Goal: Information Seeking & Learning: Check status

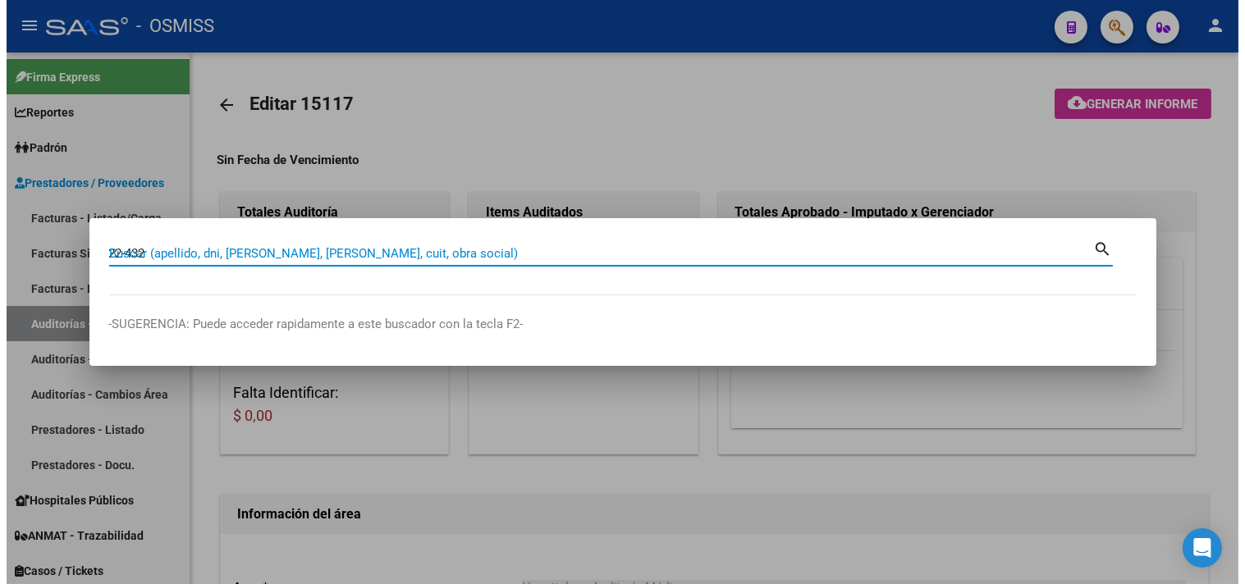
scroll to position [359, 0]
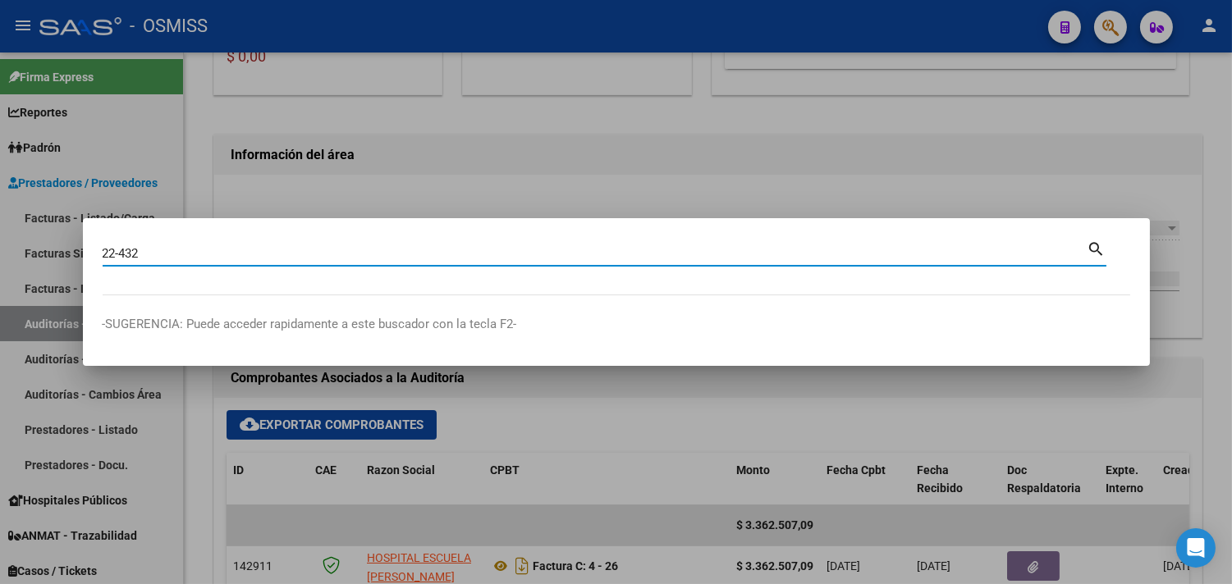
type input "22-432"
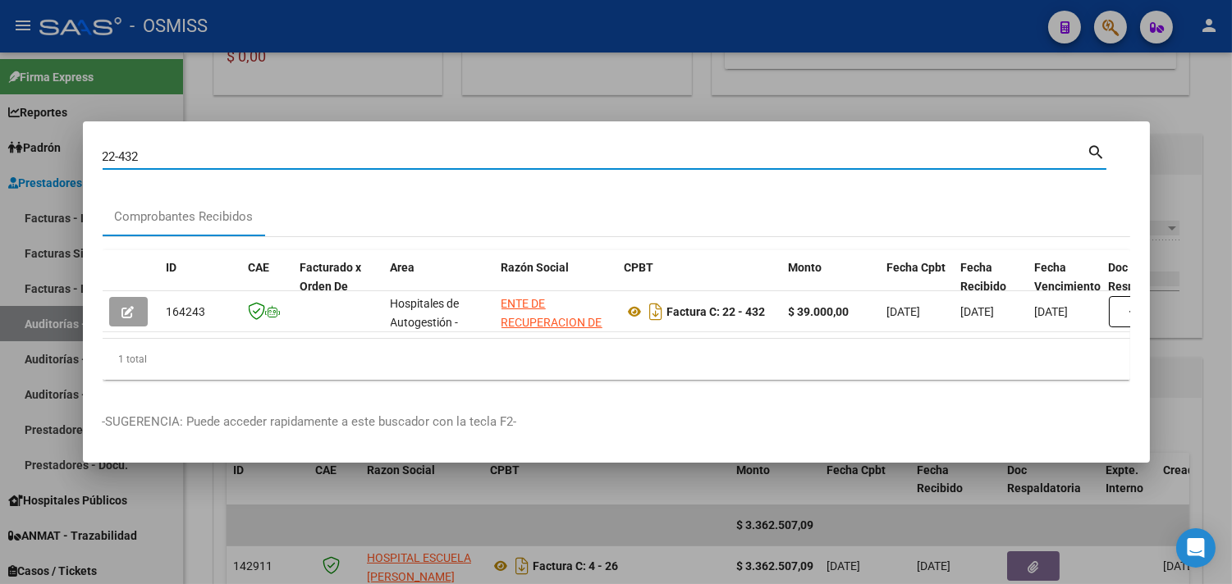
click at [1201, 187] on div at bounding box center [616, 292] width 1232 height 584
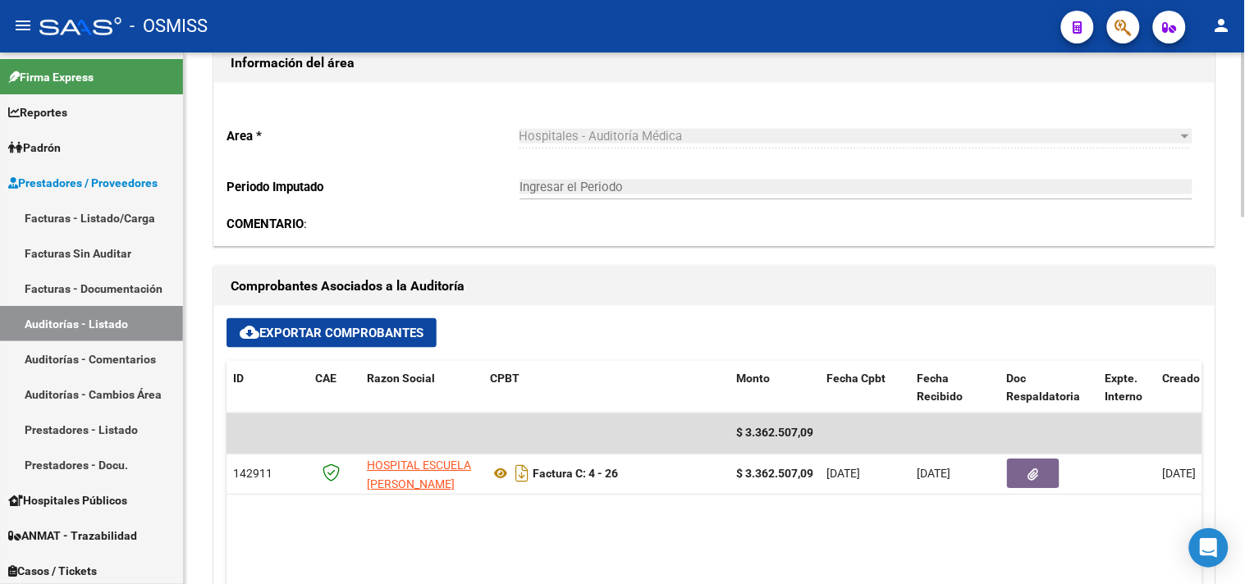
scroll to position [0, 0]
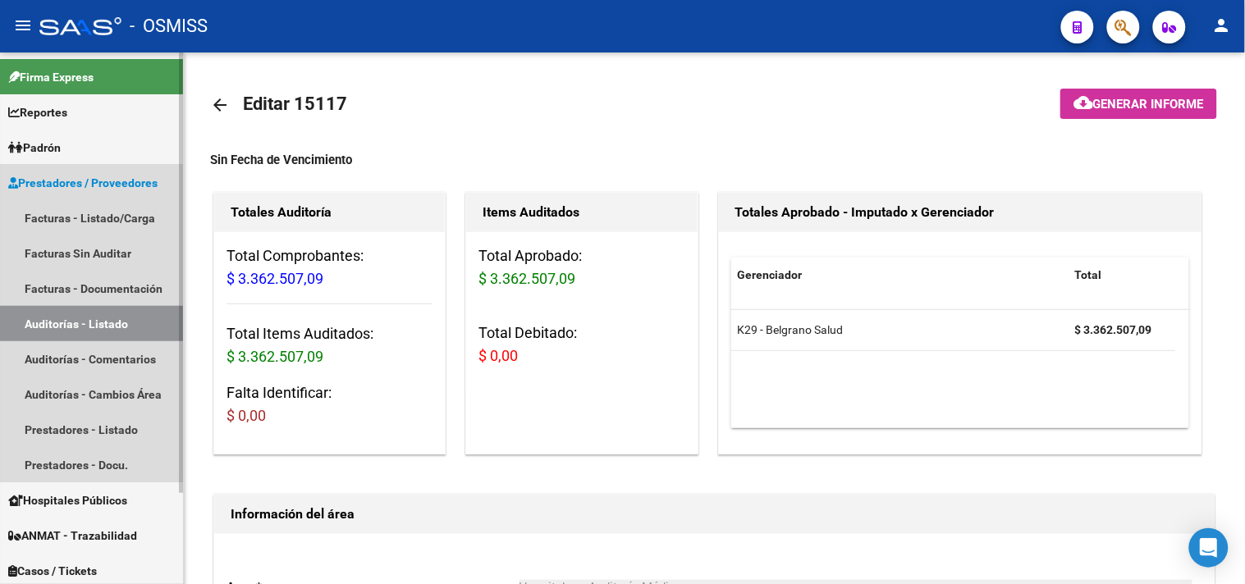
click at [135, 316] on link "Auditorías - Listado" at bounding box center [91, 323] width 183 height 35
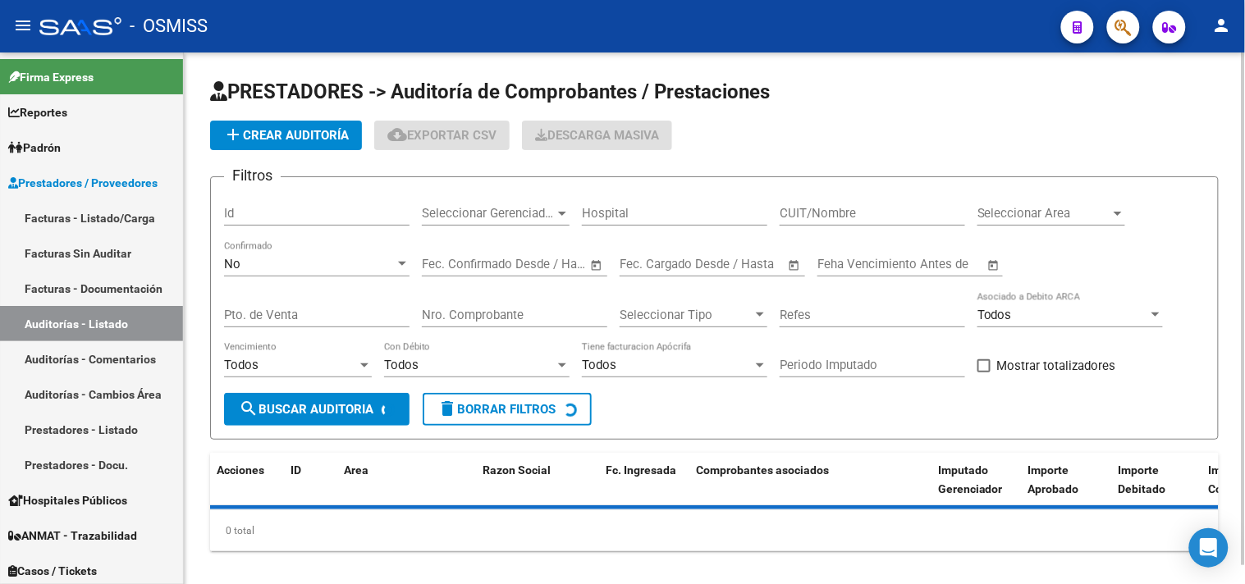
click at [1065, 206] on span "Seleccionar Area" at bounding box center [1043, 213] width 133 height 15
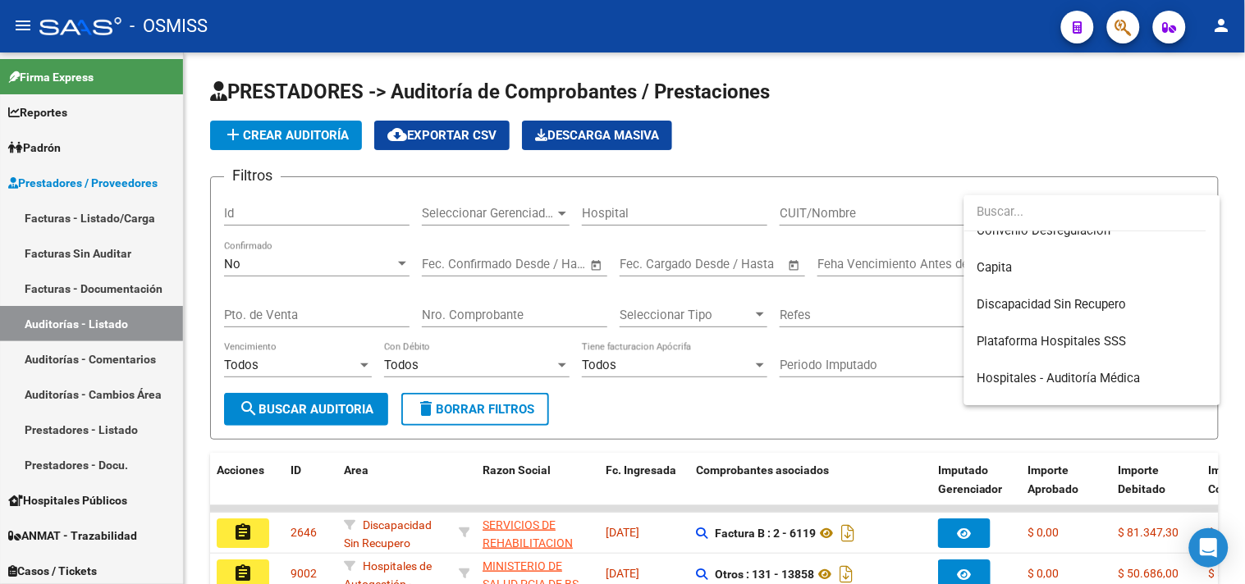
scroll to position [273, 0]
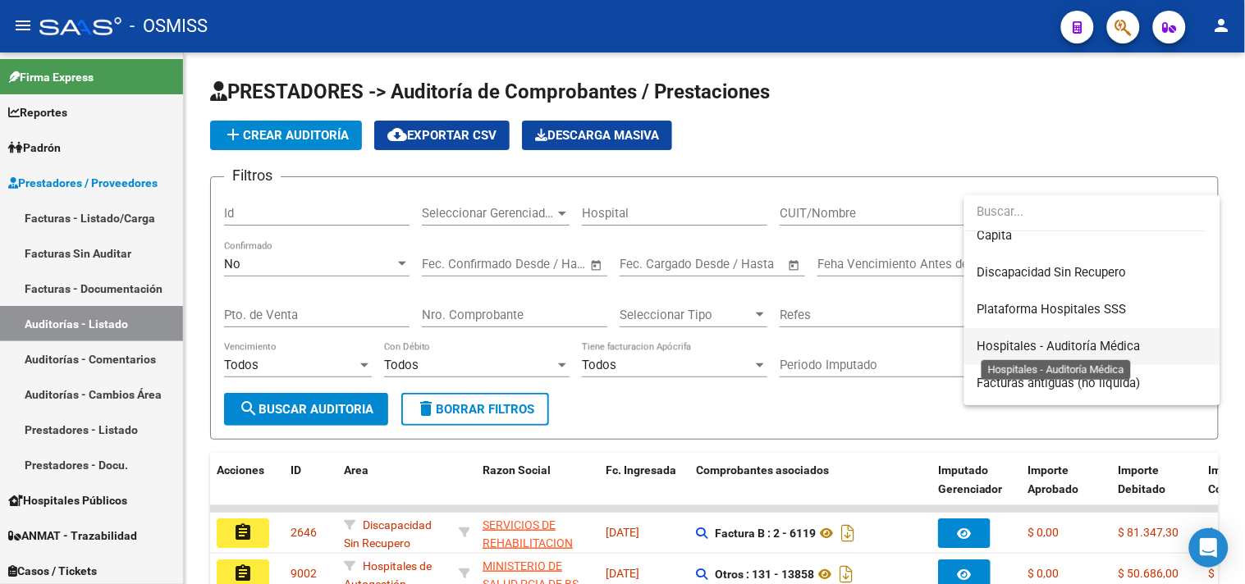
click at [1068, 348] on span "Hospitales - Auditoría Médica" at bounding box center [1058, 346] width 163 height 15
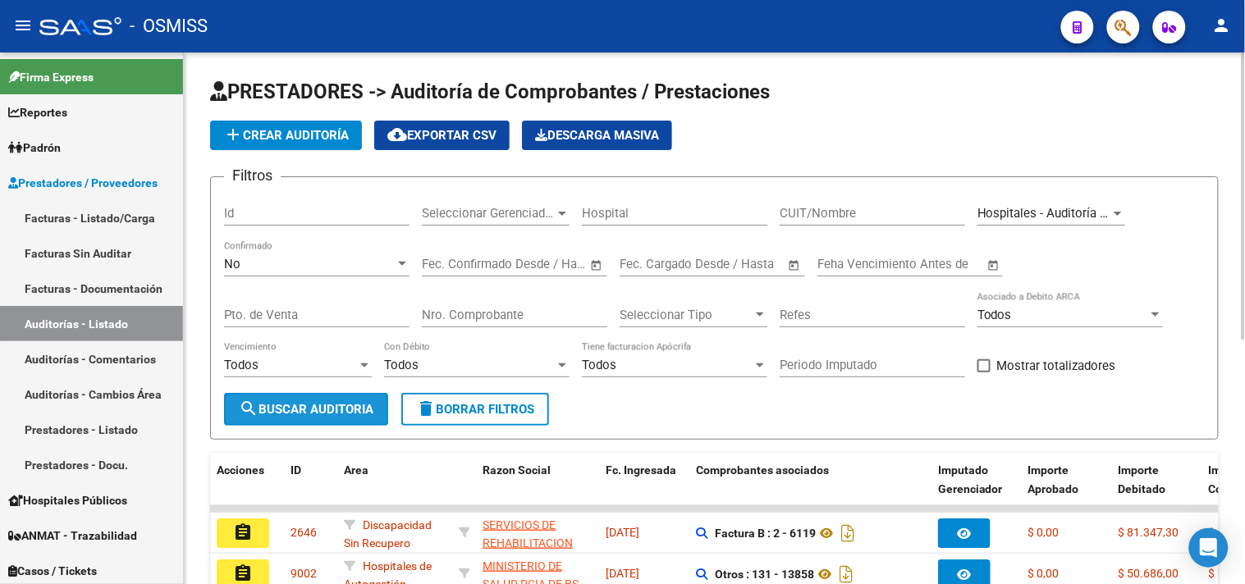
click at [302, 411] on span "search Buscar Auditoria" at bounding box center [306, 409] width 135 height 15
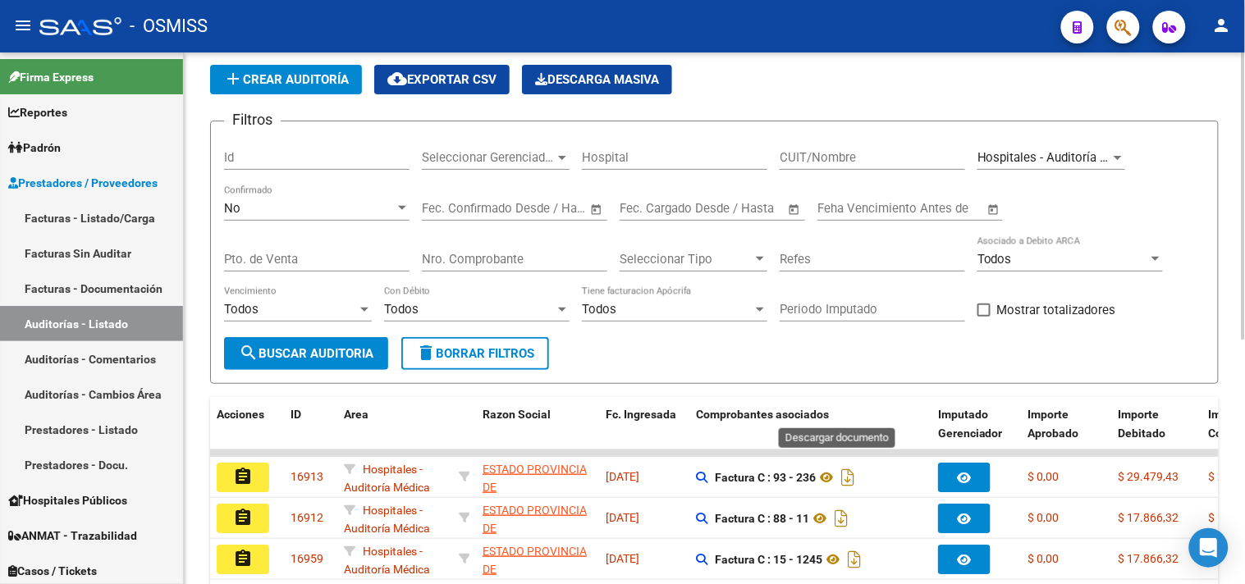
scroll to position [0, 0]
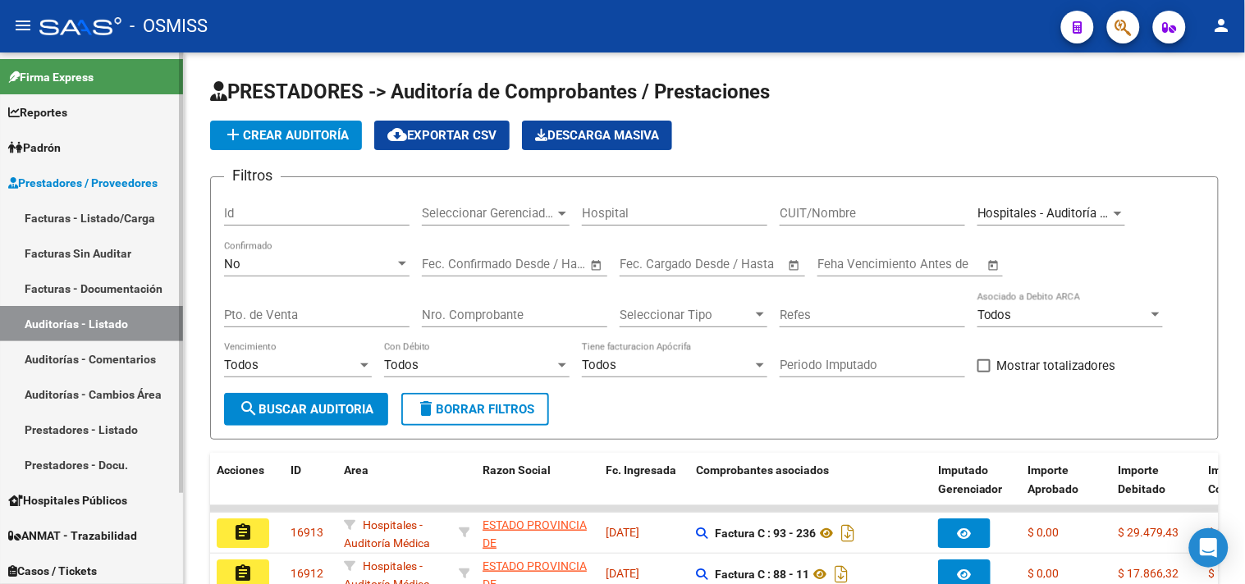
click at [134, 231] on link "Facturas - Listado/Carga" at bounding box center [91, 217] width 183 height 35
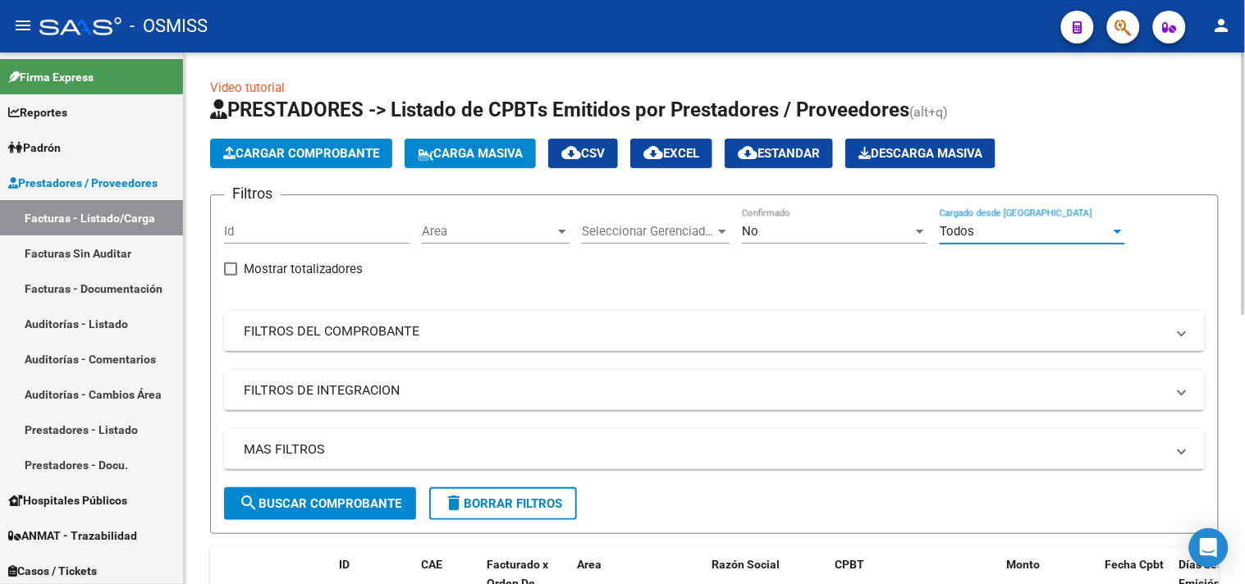
click at [1060, 236] on div "Todos" at bounding box center [1025, 231] width 171 height 15
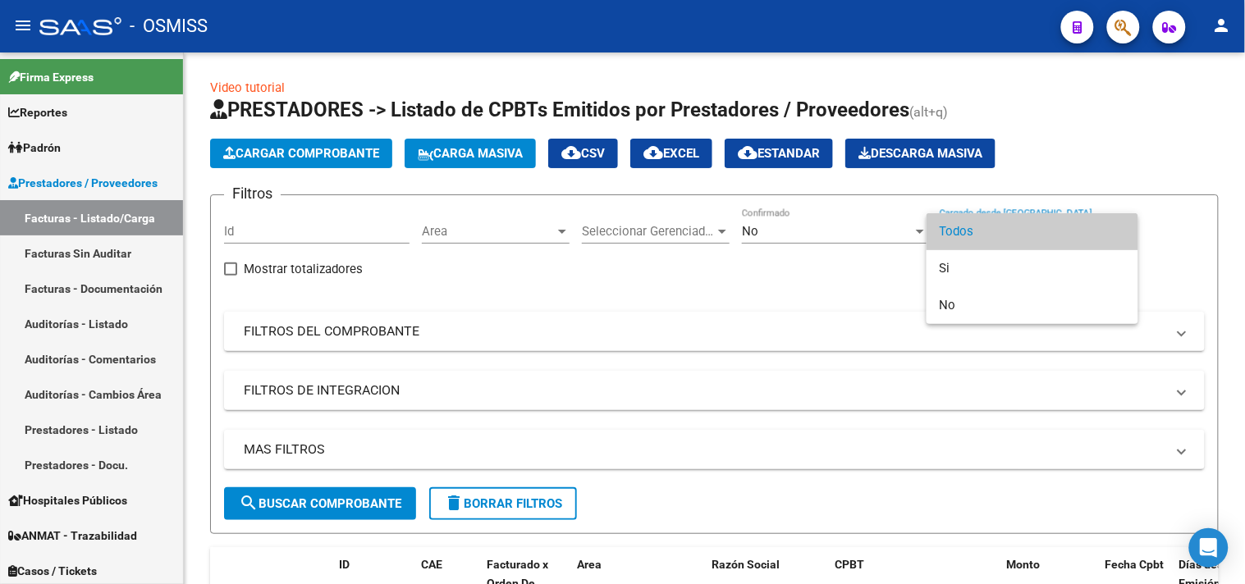
click at [496, 232] on div at bounding box center [622, 292] width 1245 height 584
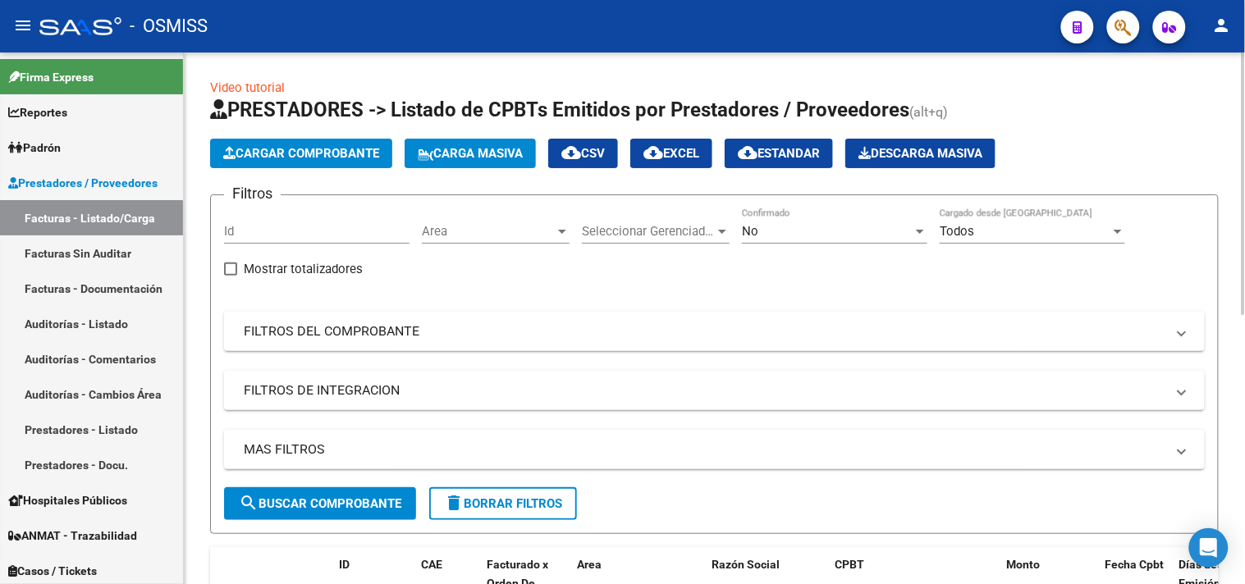
click at [496, 231] on span "Area" at bounding box center [488, 231] width 133 height 15
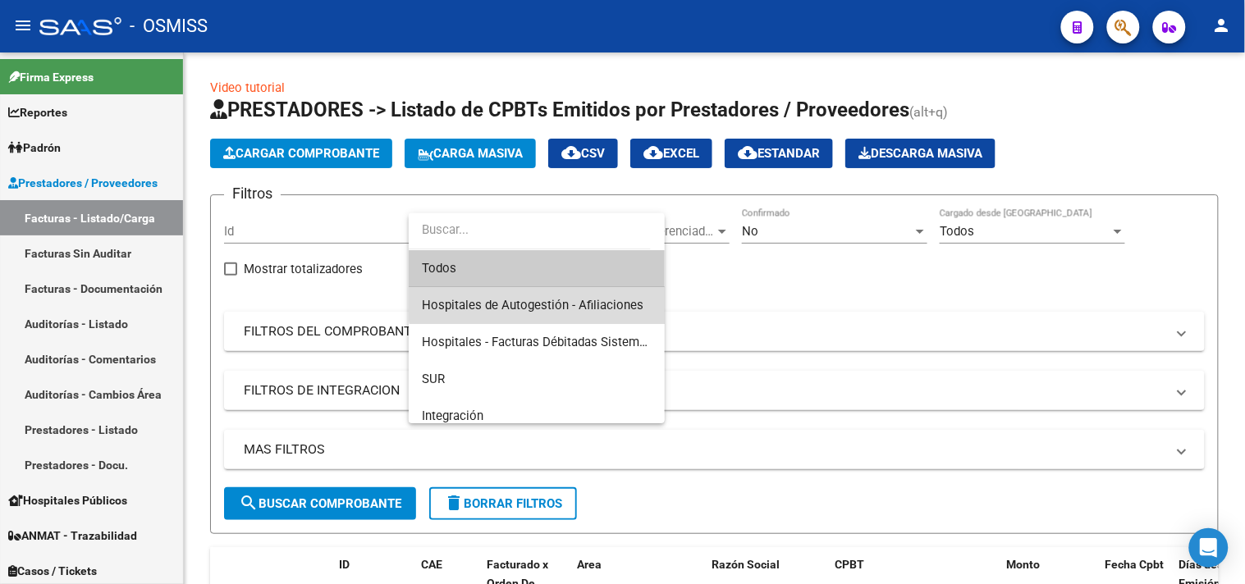
click at [551, 291] on span "Hospitales de Autogestión - Afiliaciones" at bounding box center [537, 305] width 230 height 37
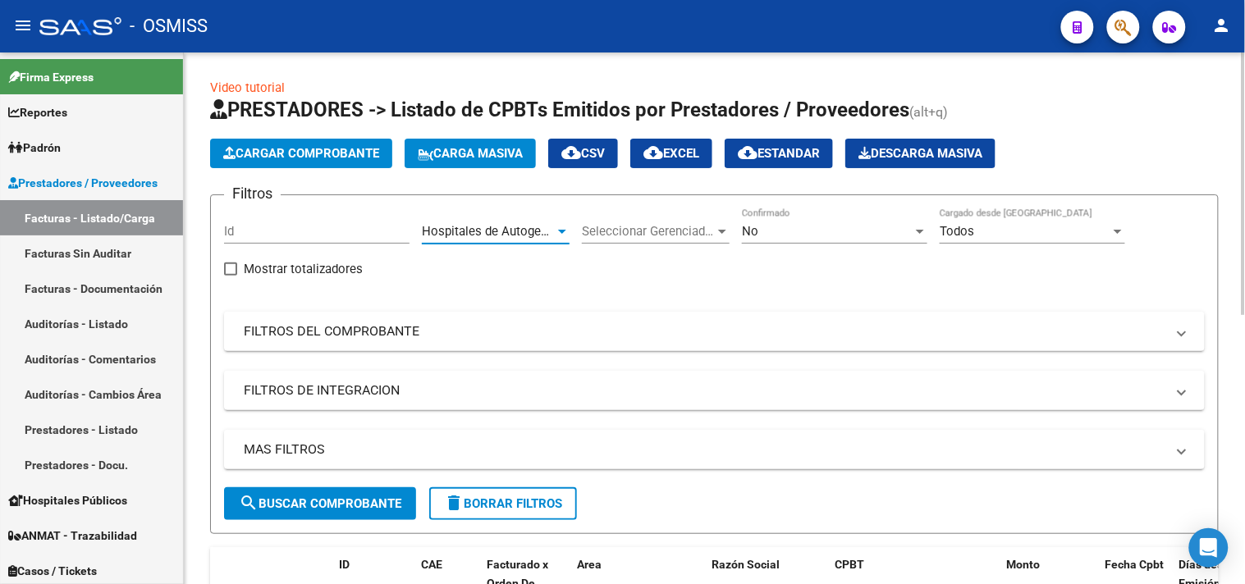
click at [817, 236] on div "No" at bounding box center [827, 231] width 171 height 15
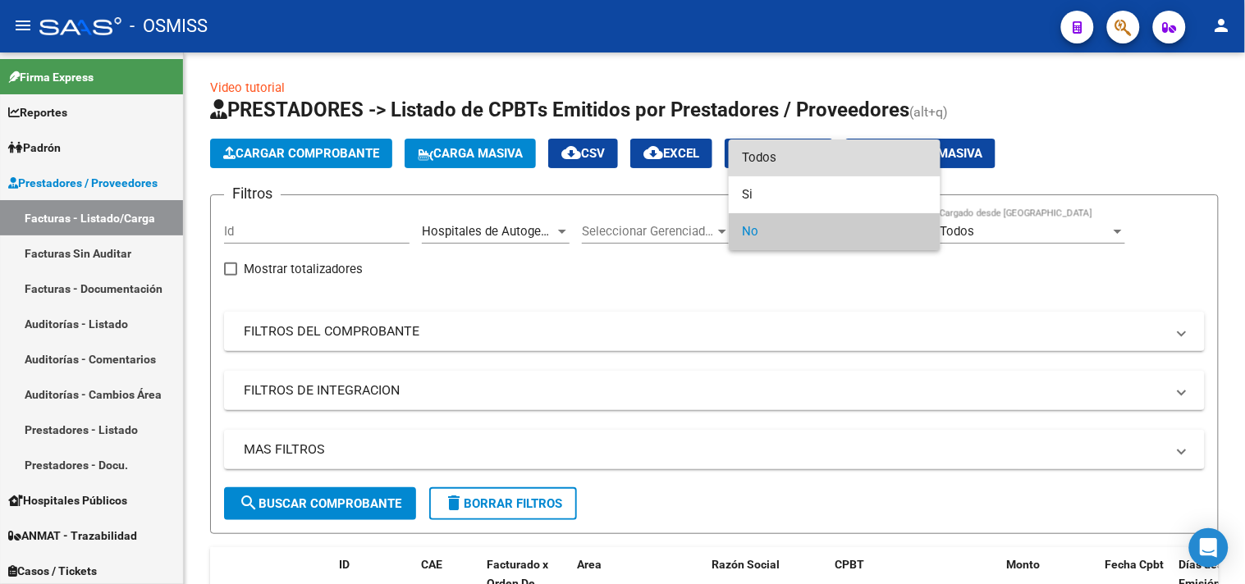
click at [778, 149] on span "Todos" at bounding box center [834, 158] width 185 height 37
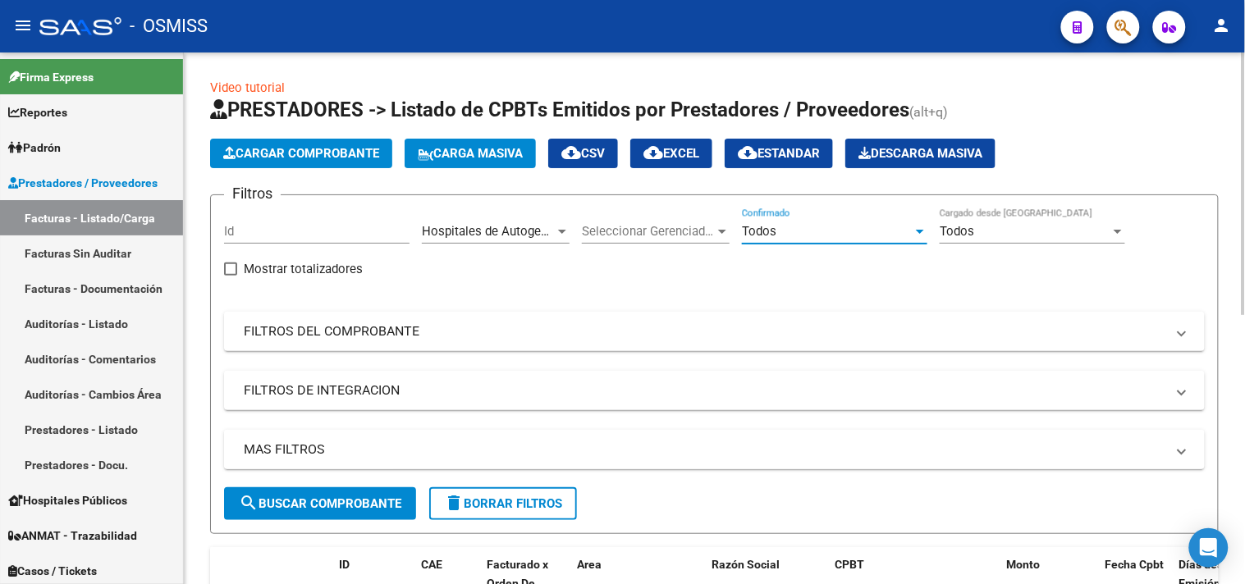
click at [726, 436] on mat-expansion-panel-header "MAS FILTROS" at bounding box center [714, 449] width 981 height 39
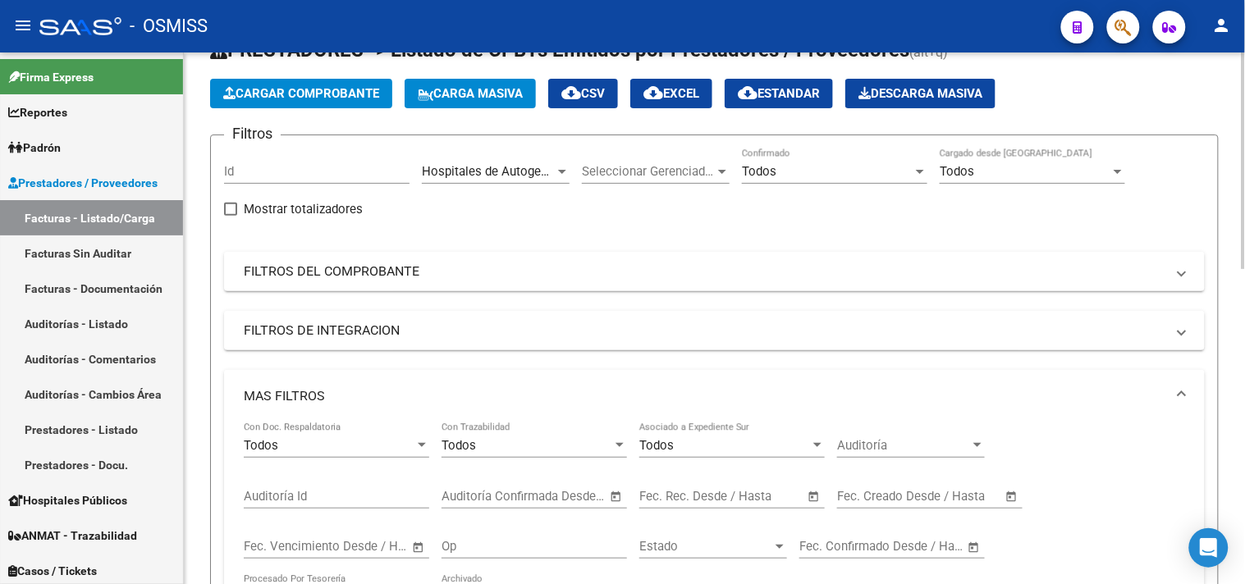
scroll to position [91, 0]
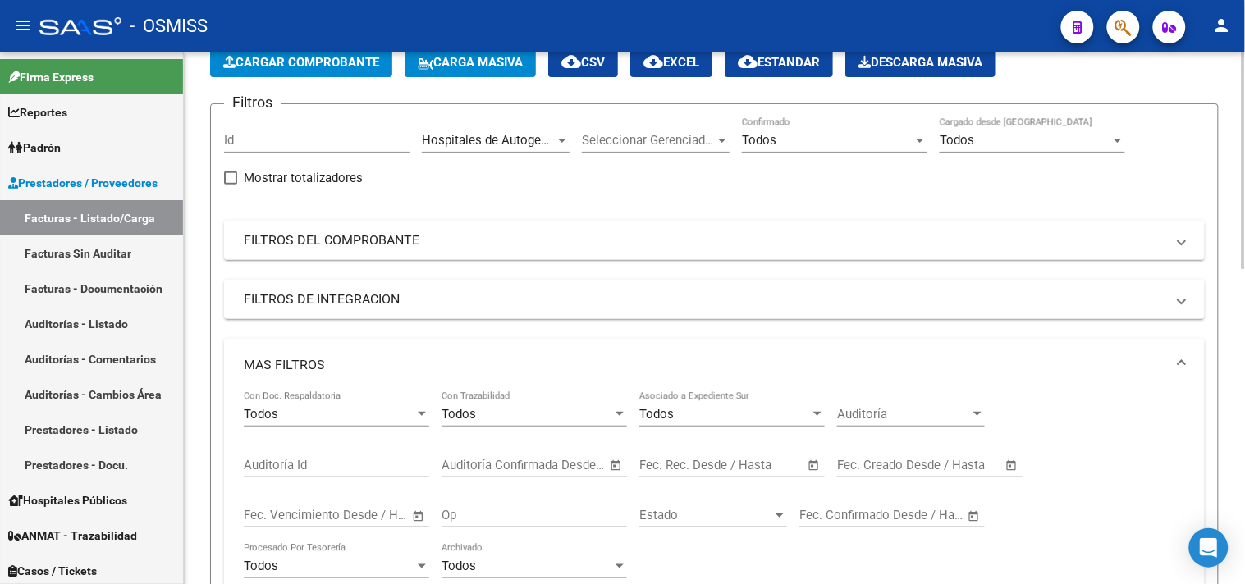
click at [959, 474] on div "Start date – End date Fec. Creado Desde / Hasta" at bounding box center [920, 459] width 166 height 35
click at [955, 472] on input "text" at bounding box center [945, 465] width 80 height 15
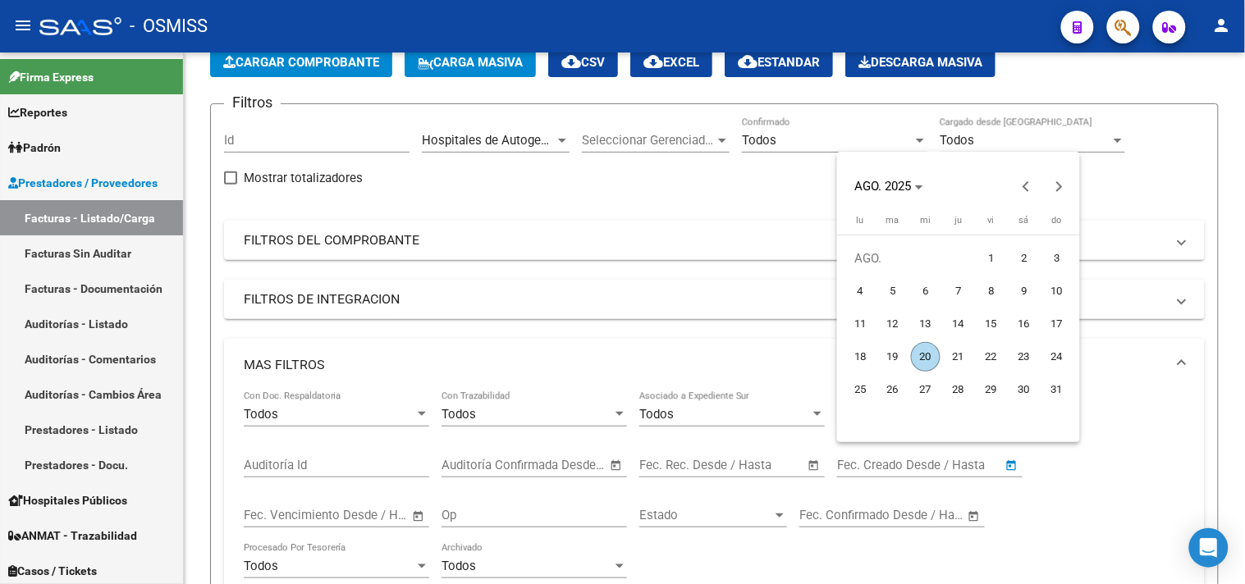
click at [931, 356] on span "20" at bounding box center [926, 357] width 30 height 30
type input "20/8/2025"
click at [931, 356] on span "20" at bounding box center [926, 357] width 30 height 30
type input "20/8/2025"
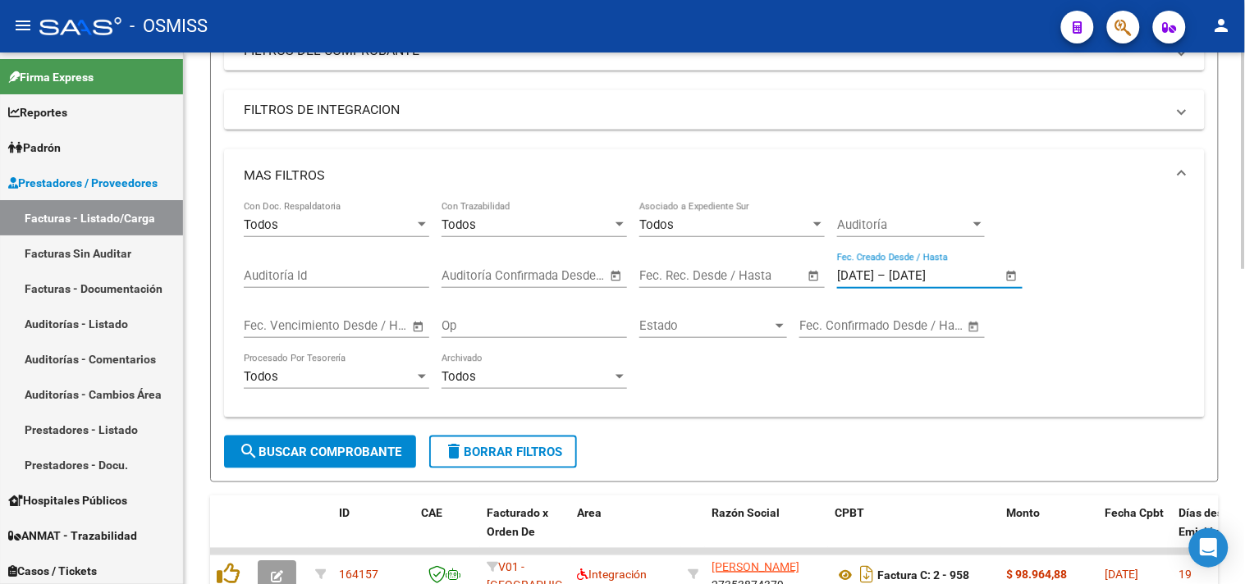
scroll to position [364, 0]
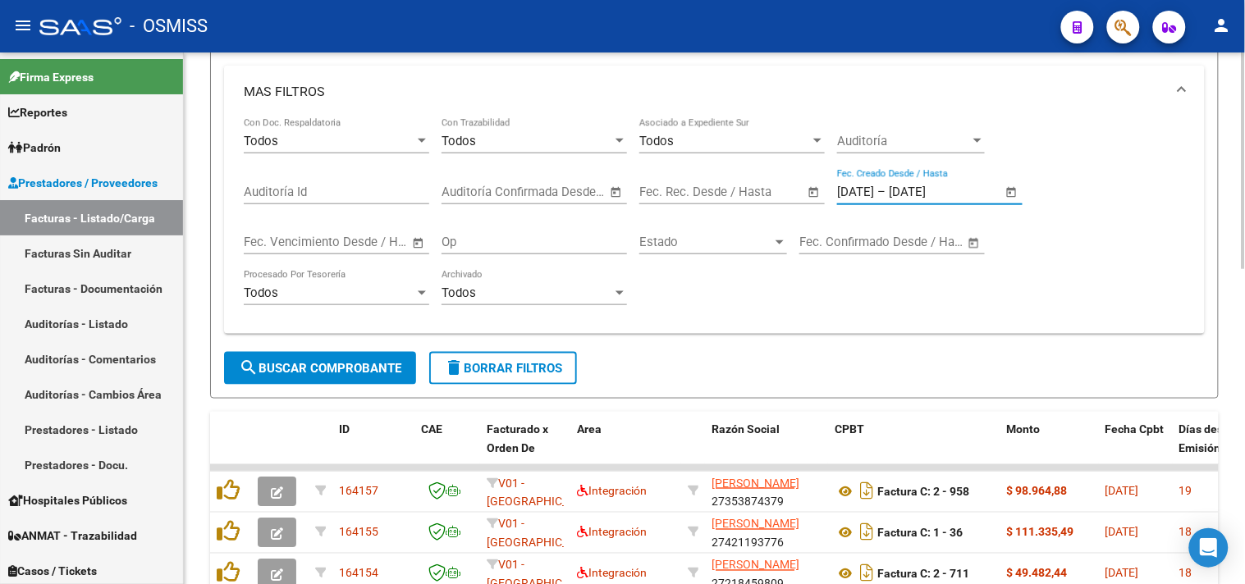
click at [382, 364] on span "search Buscar Comprobante" at bounding box center [320, 368] width 162 height 15
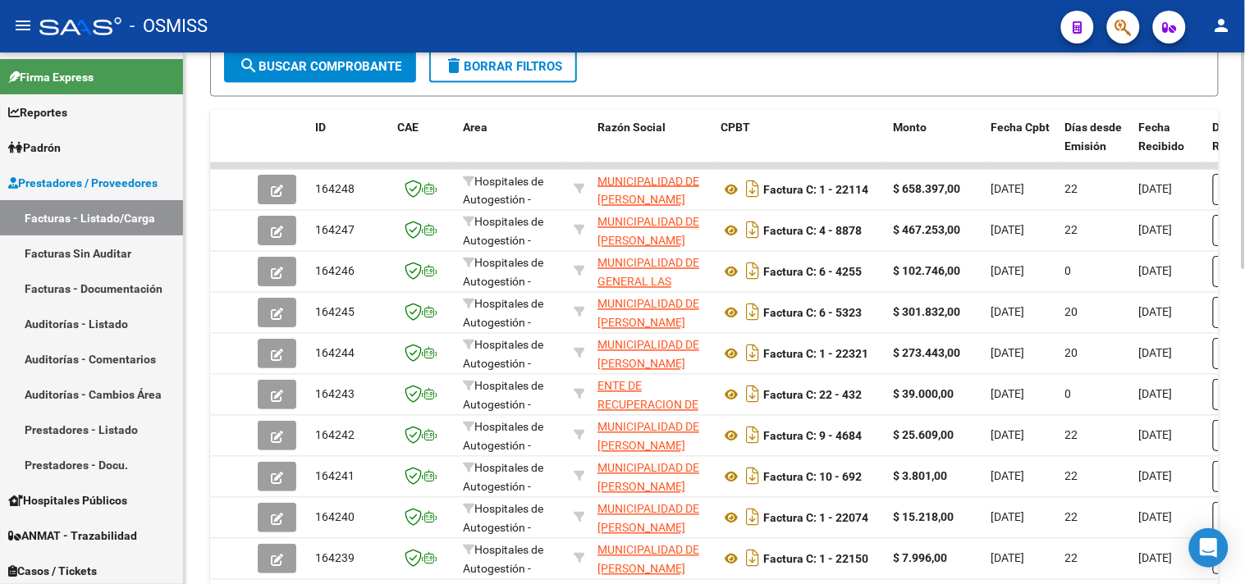
scroll to position [775, 0]
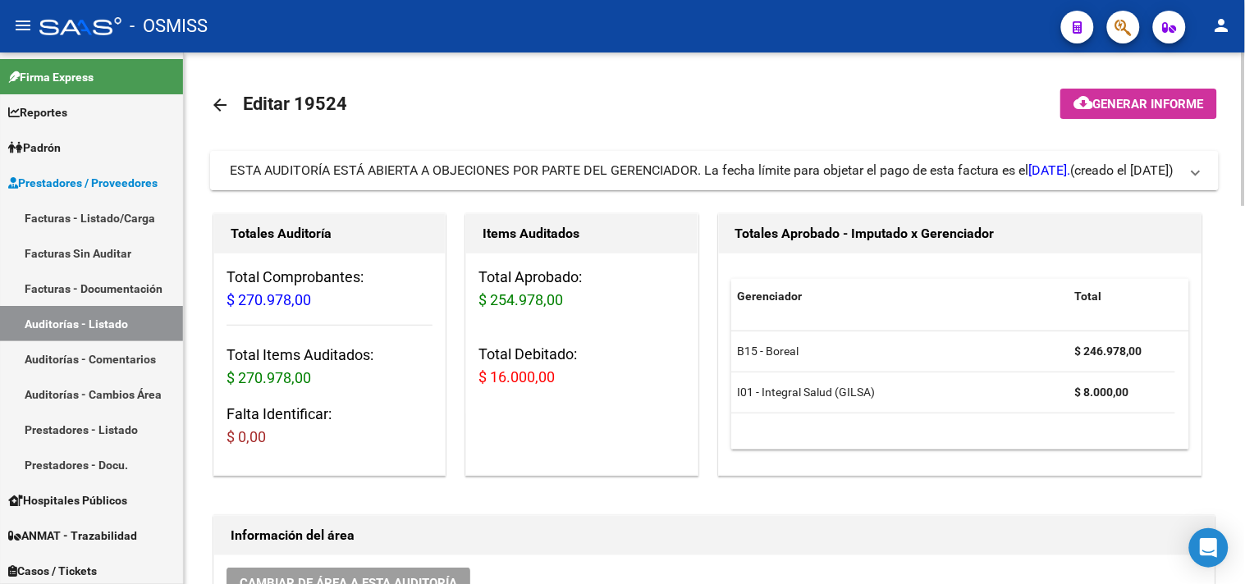
click at [1133, 162] on span "(creado el [DATE])" at bounding box center [1122, 171] width 103 height 18
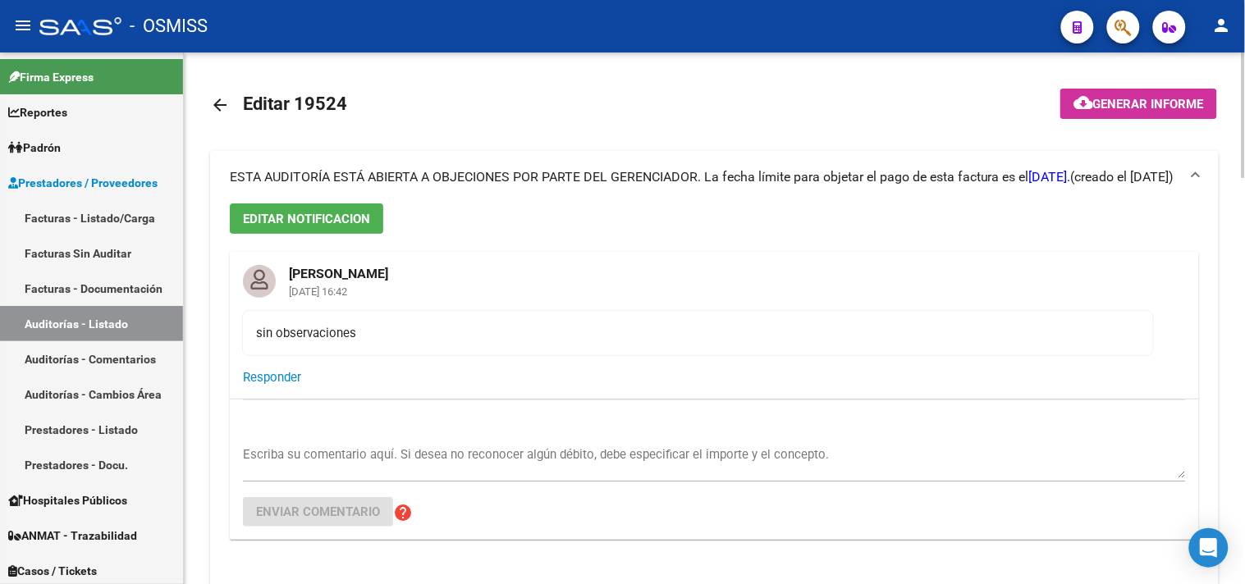
click at [982, 186] on div "ESTA AUDITORÍA ESTÁ ABIERTA A OBJECIONES POR PARTE DEL GERENCIADOR. La fecha lí…" at bounding box center [650, 177] width 841 height 18
